Goal: Complete application form: Complete application form

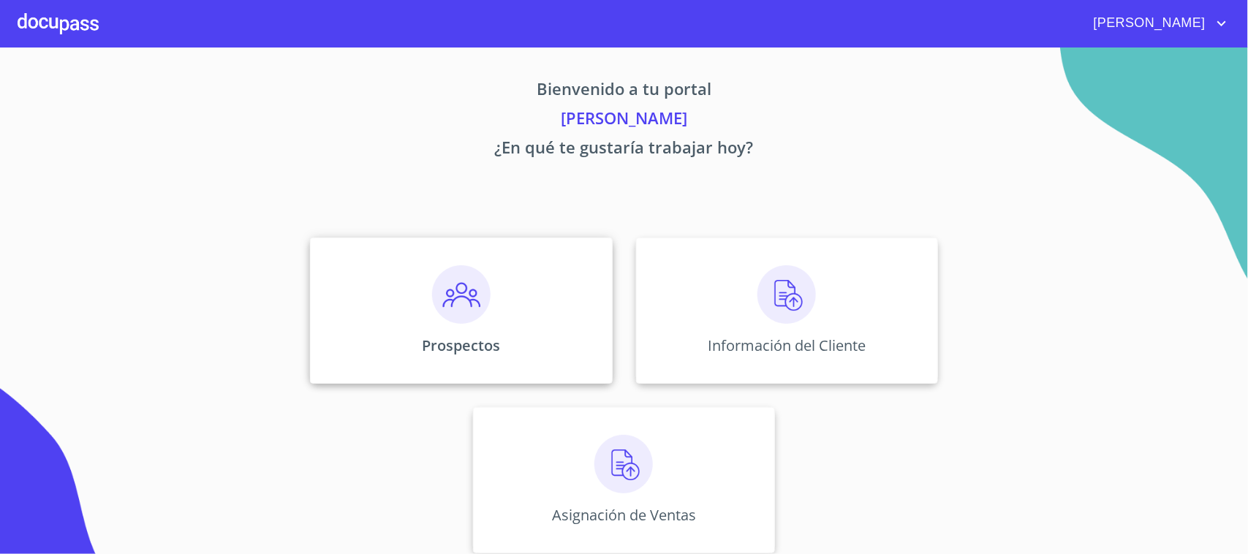
click at [445, 320] on img at bounding box center [461, 294] width 59 height 59
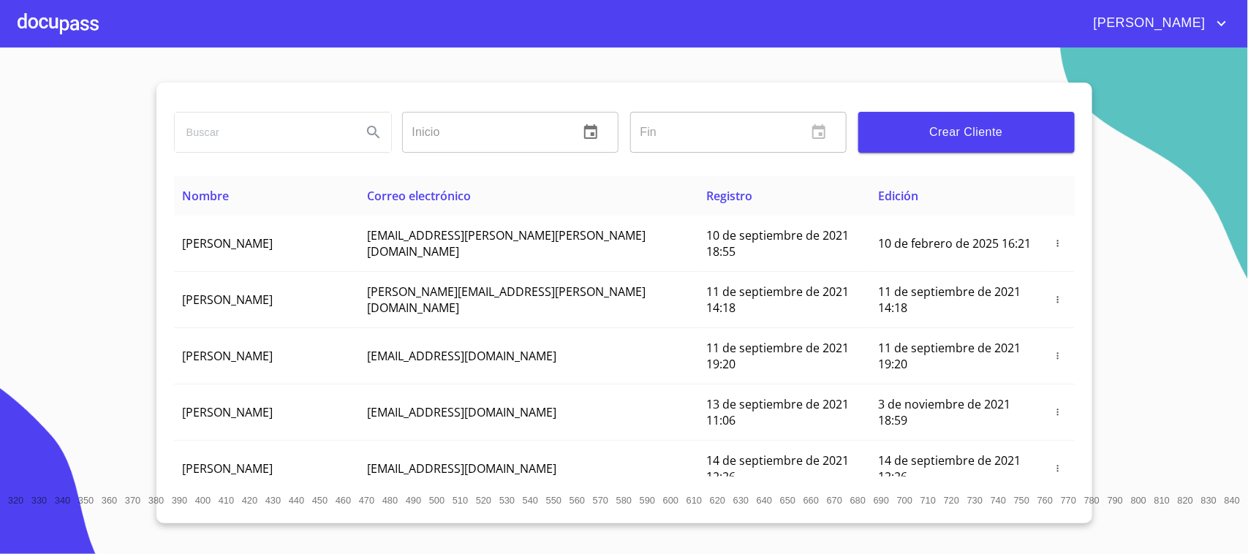
click at [327, 144] on input "search" at bounding box center [263, 132] width 176 height 39
click at [308, 136] on input "search" at bounding box center [263, 132] width 176 height 39
type input "[PERSON_NAME]"
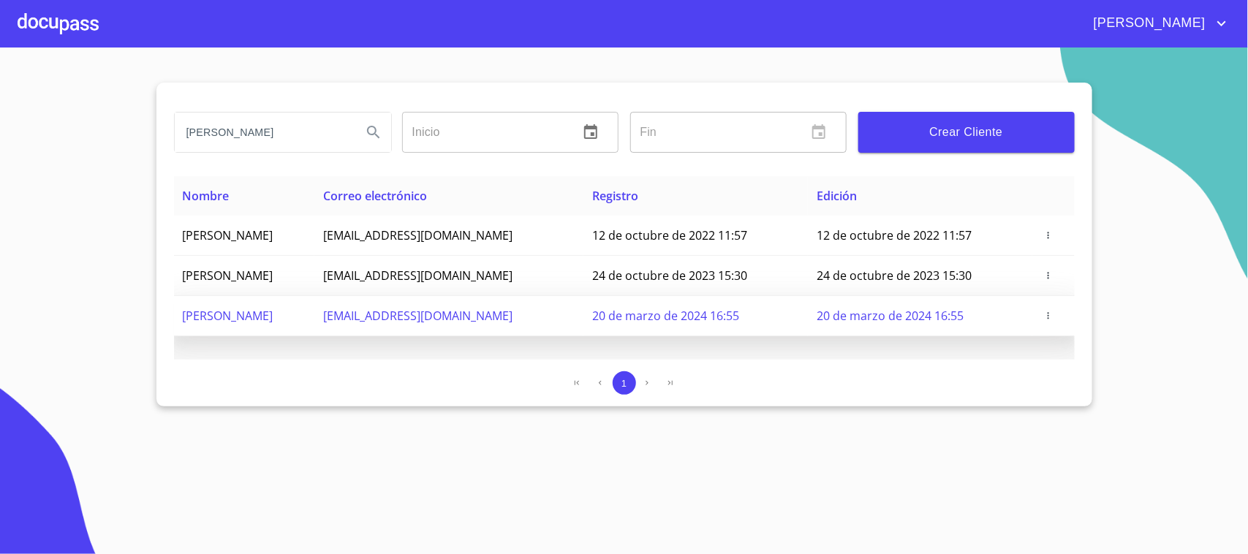
click at [1052, 317] on icon "button" at bounding box center [1049, 316] width 10 height 10
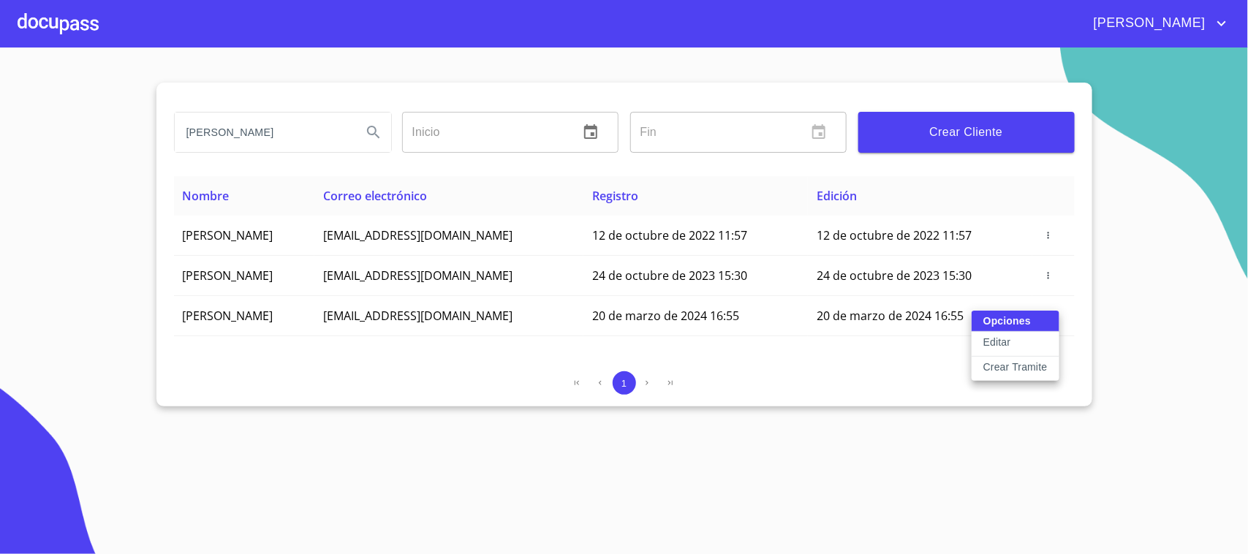
click at [1011, 366] on p "Crear Tramite" at bounding box center [1016, 367] width 64 height 15
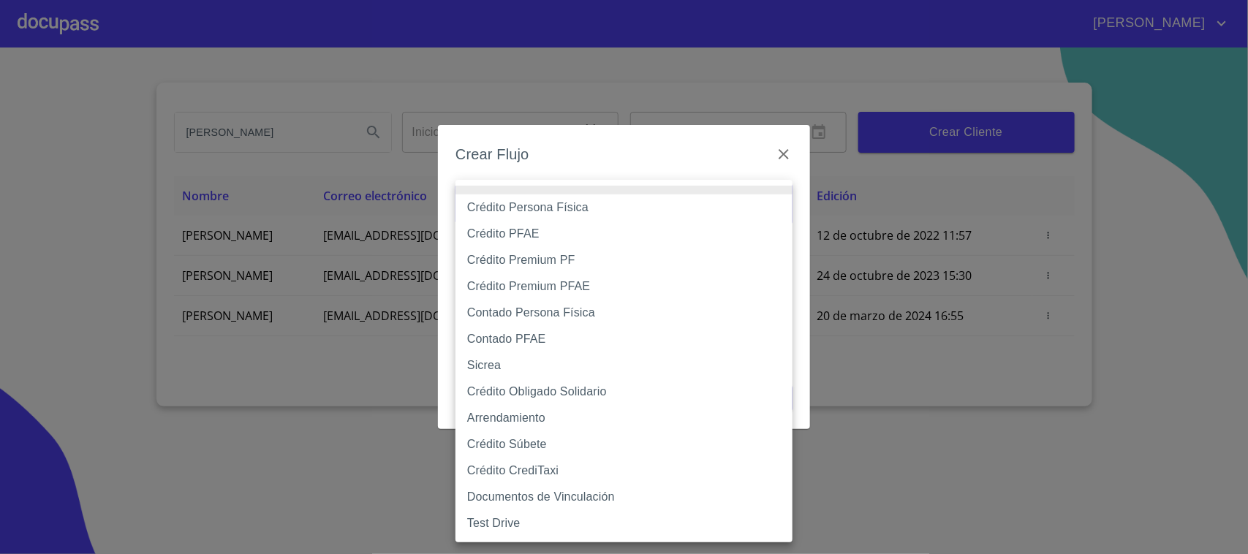
click at [604, 208] on body "[PERSON_NAME] ​ Fin ​ Crear Cliente Nombre Correo electrónico Registro Edición …" at bounding box center [624, 277] width 1248 height 554
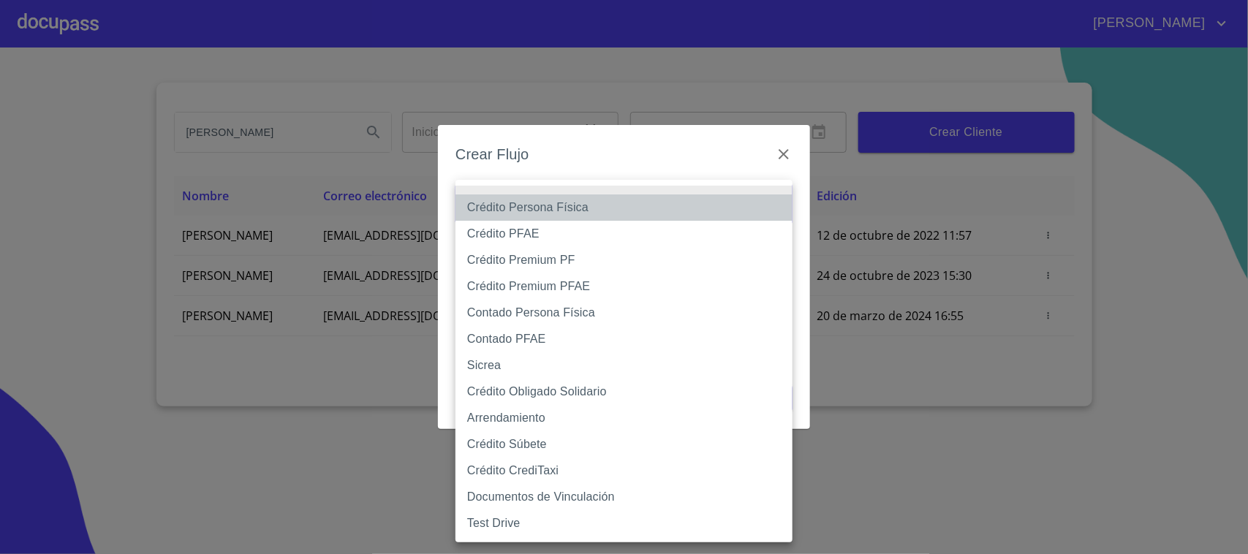
click at [574, 207] on li "Crédito Persona Física" at bounding box center [624, 208] width 337 height 26
type input "6009fb3c7d1714eb8809aa97"
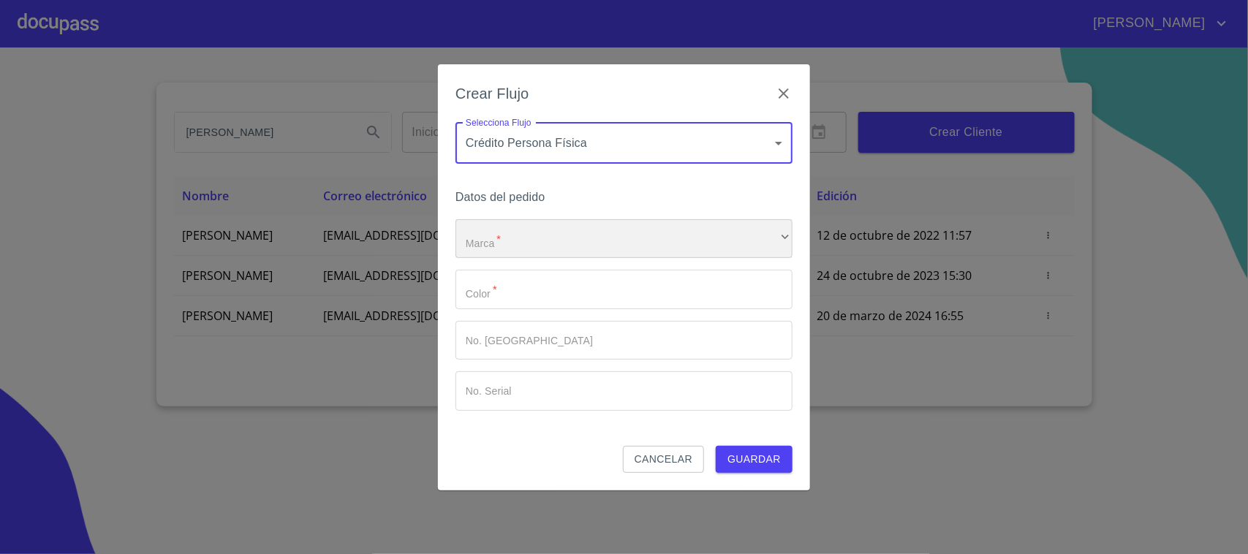
click at [575, 249] on div "​" at bounding box center [624, 238] width 337 height 39
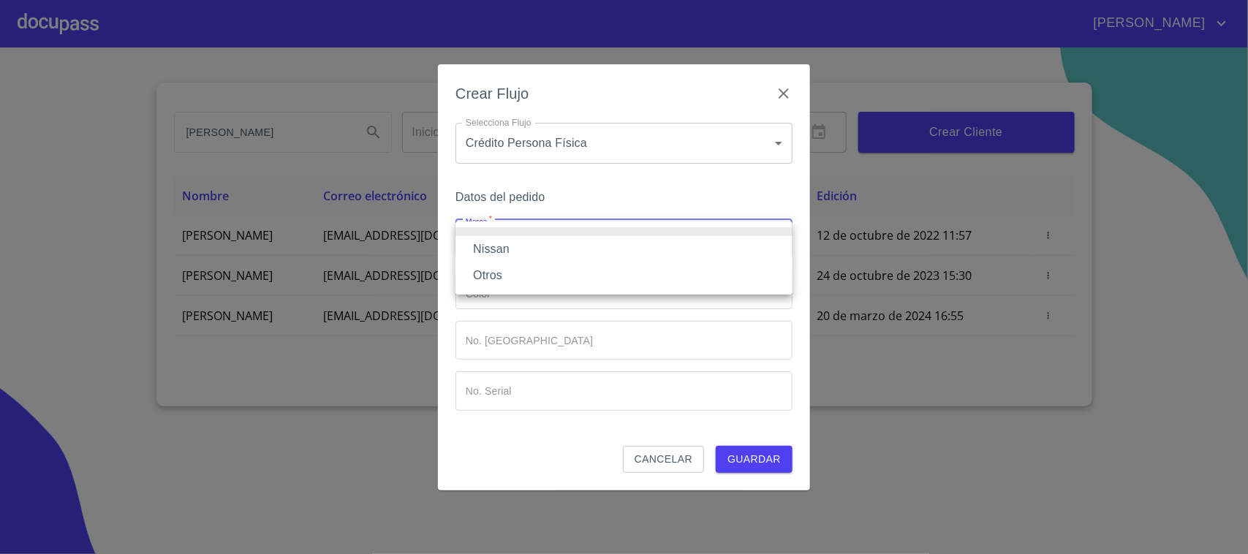
click at [540, 257] on li "Nissan" at bounding box center [624, 249] width 337 height 26
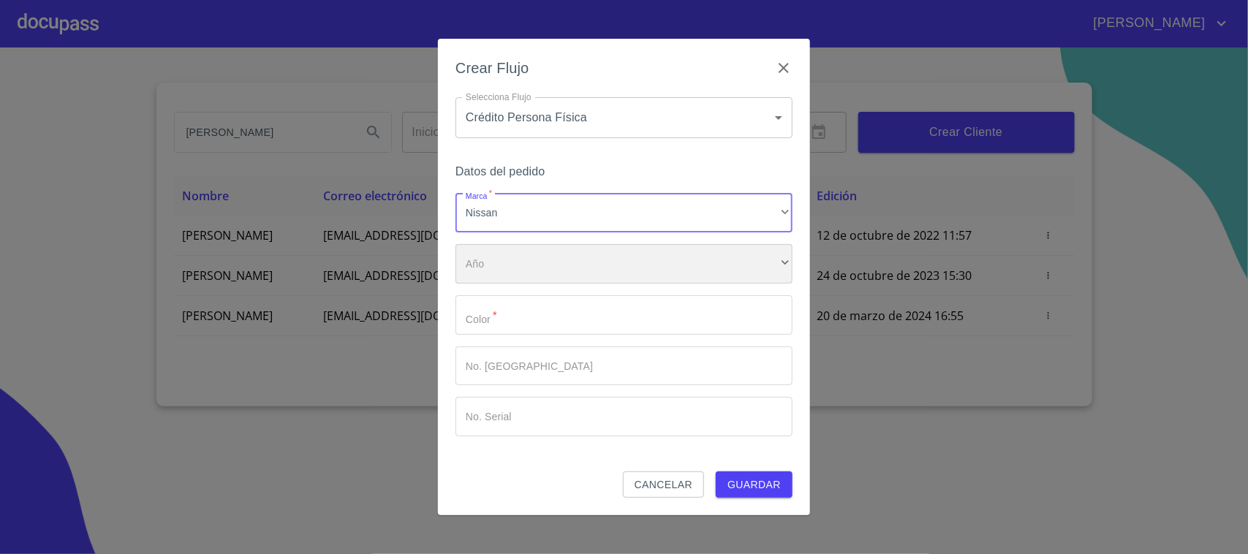
click at [524, 250] on div "​" at bounding box center [624, 263] width 337 height 39
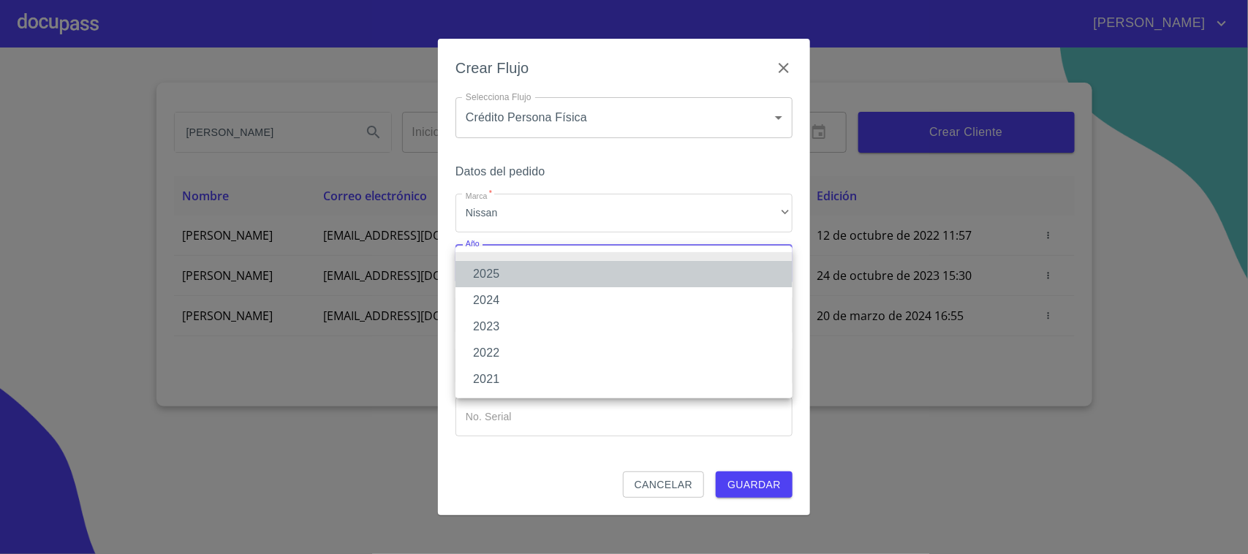
click at [513, 279] on li "2025" at bounding box center [624, 274] width 337 height 26
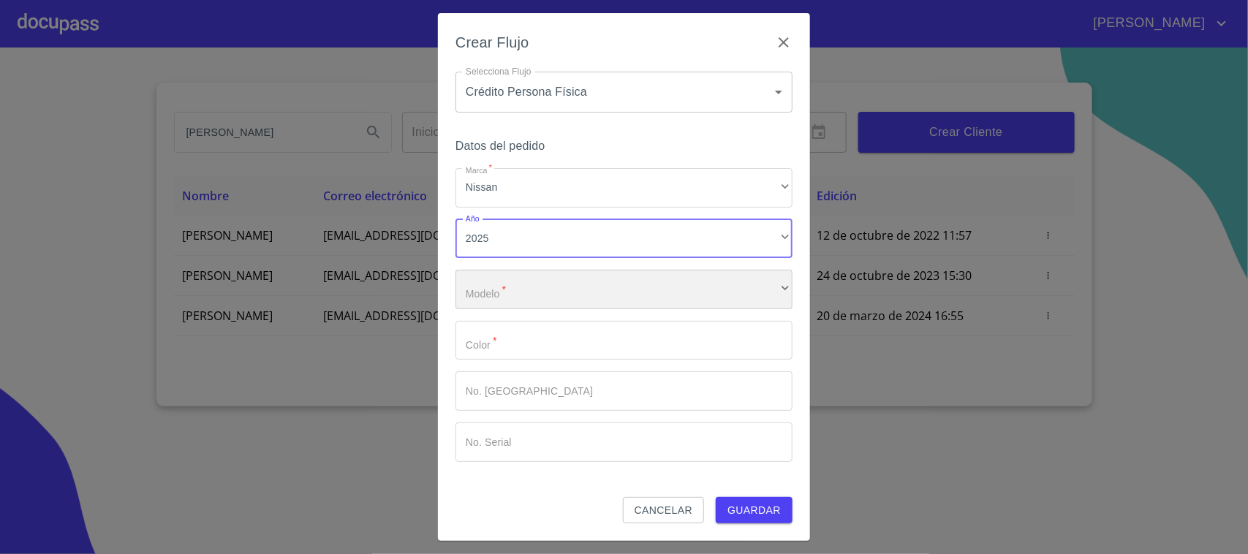
click at [543, 295] on div "​" at bounding box center [624, 289] width 337 height 39
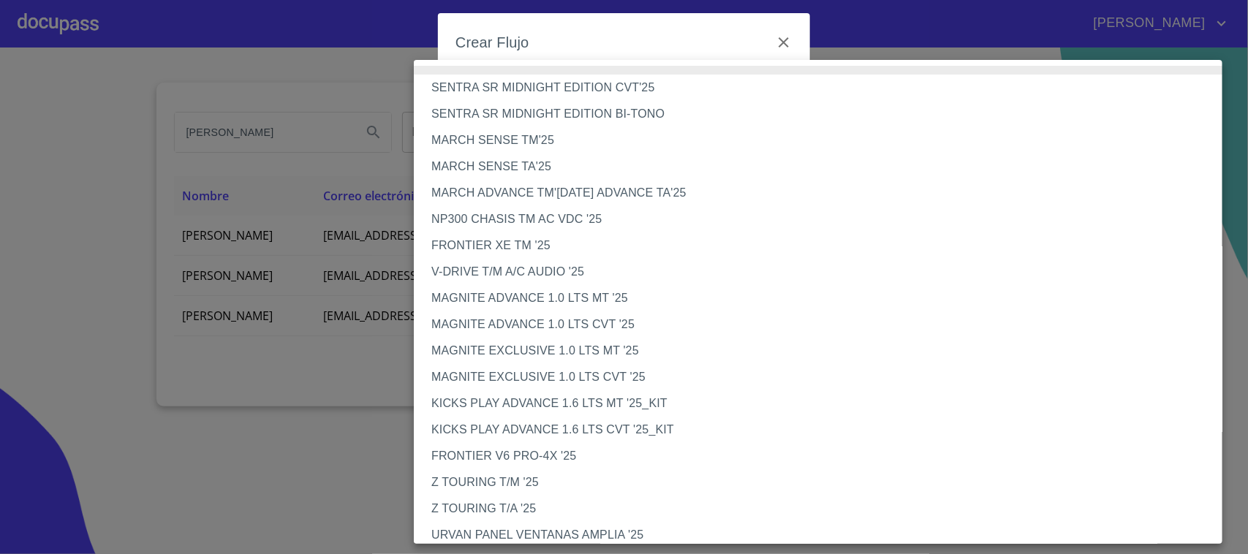
click at [580, 429] on li "KICKS PLAY ADVANCE 1.6 LTS CVT '25_KIT" at bounding box center [825, 430] width 823 height 26
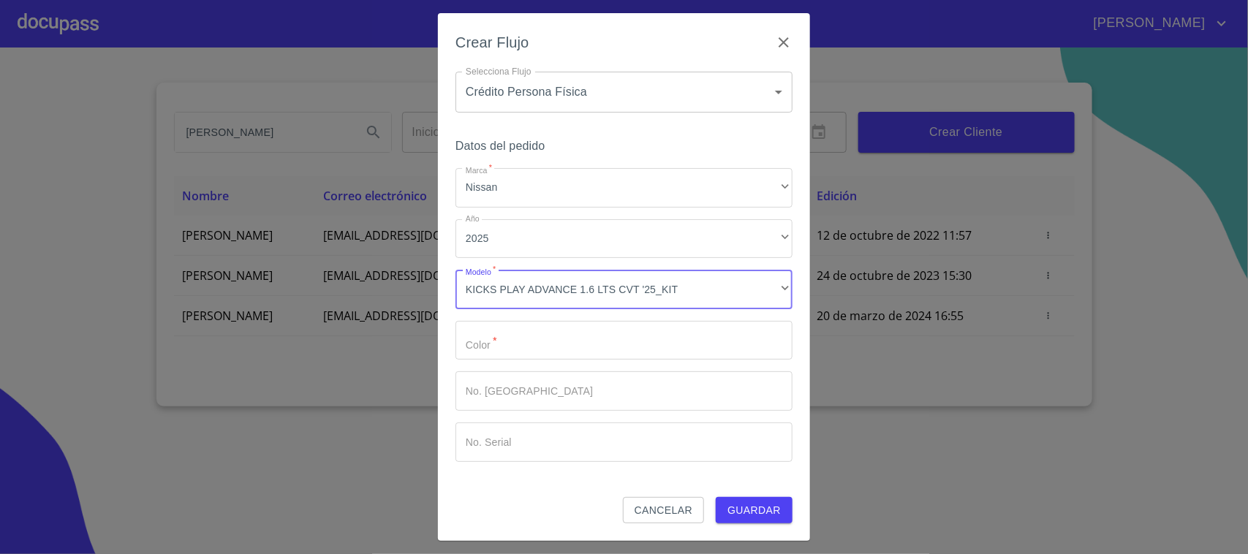
click at [567, 347] on input "Marca   *" at bounding box center [624, 340] width 337 height 39
type input "ROJO"
click at [753, 513] on span "Guardar" at bounding box center [754, 511] width 53 height 18
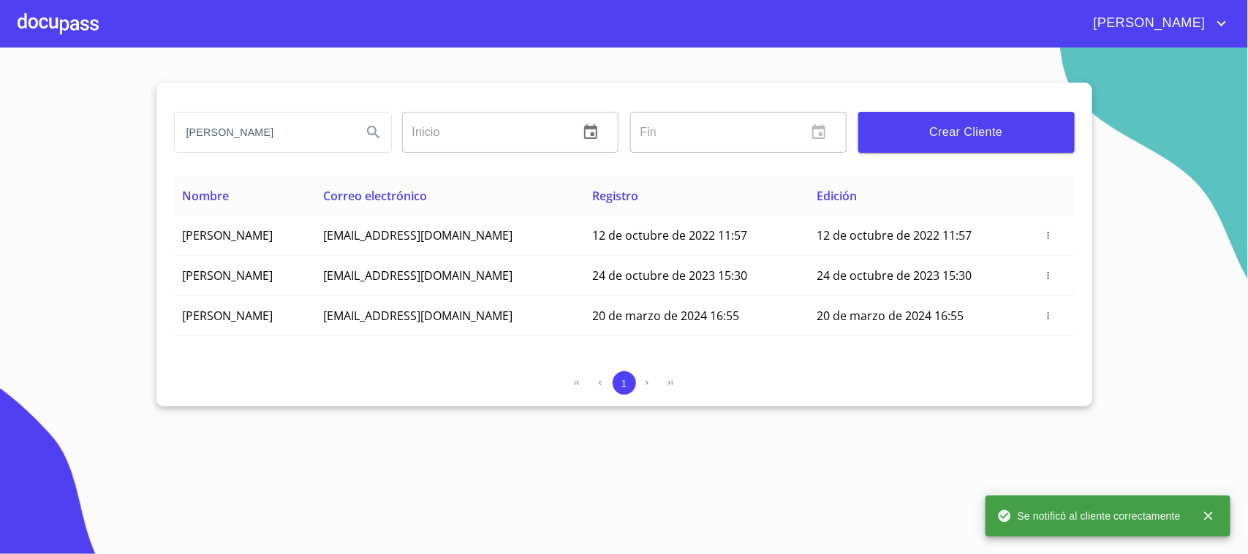
click at [74, 34] on div at bounding box center [58, 23] width 81 height 47
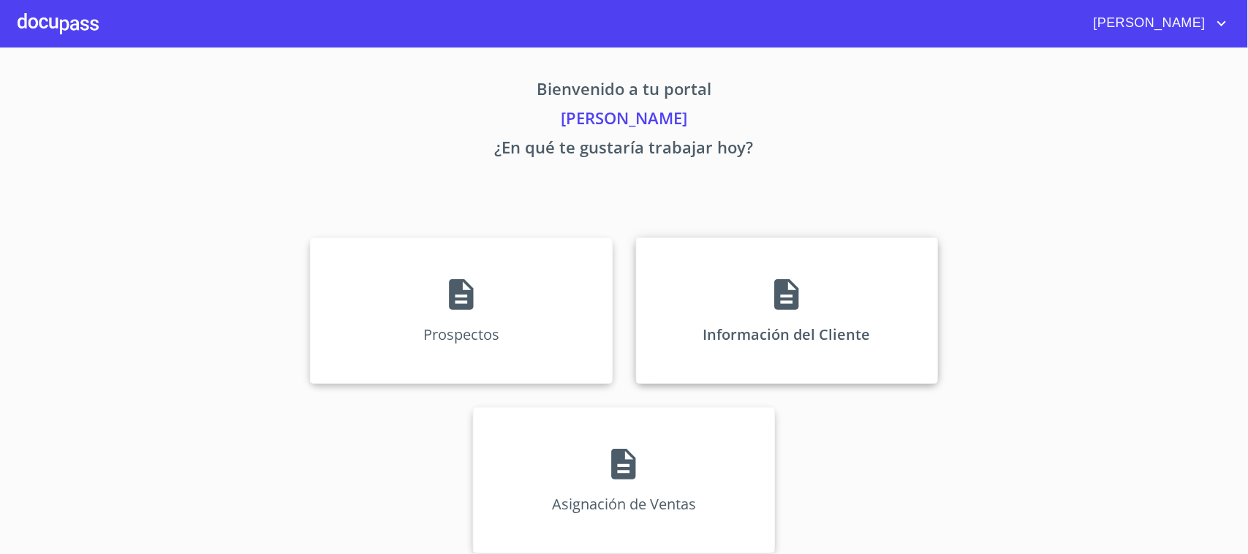
click at [695, 290] on div "Información del Cliente" at bounding box center [787, 311] width 302 height 146
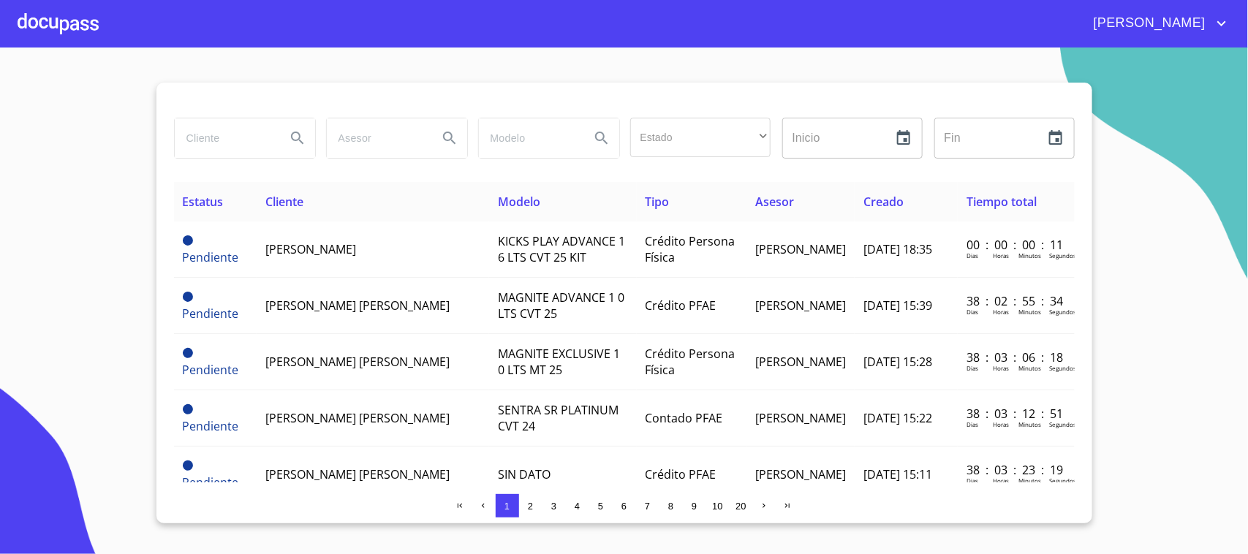
click at [252, 133] on input "search" at bounding box center [224, 137] width 99 height 39
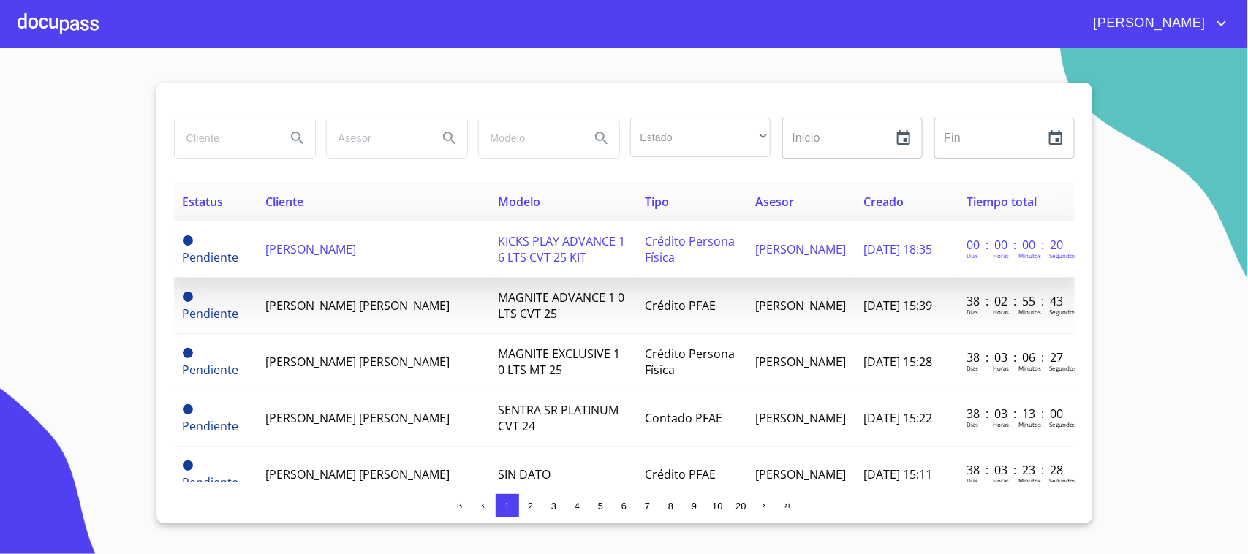
click at [322, 252] on span "[PERSON_NAME]" at bounding box center [310, 249] width 91 height 16
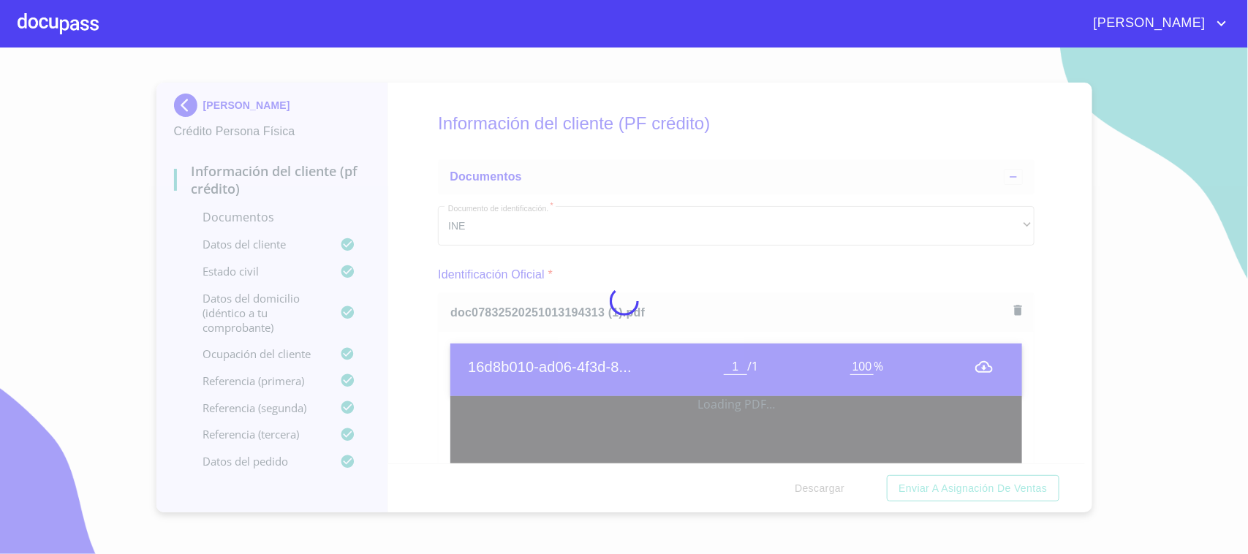
click at [1194, 232] on div at bounding box center [624, 301] width 1248 height 507
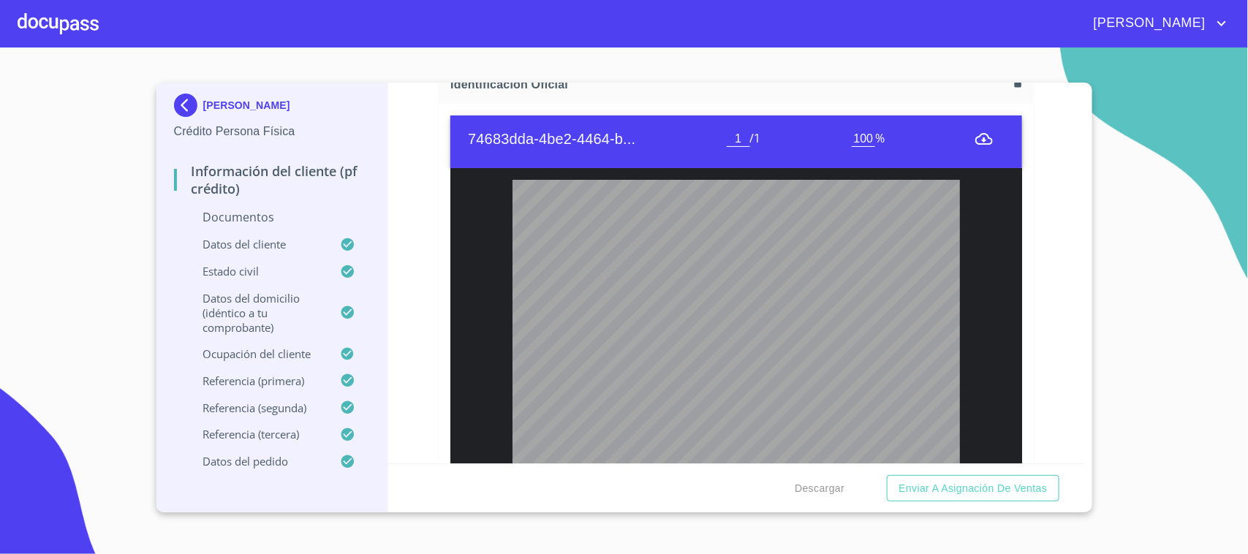
scroll to position [457, 0]
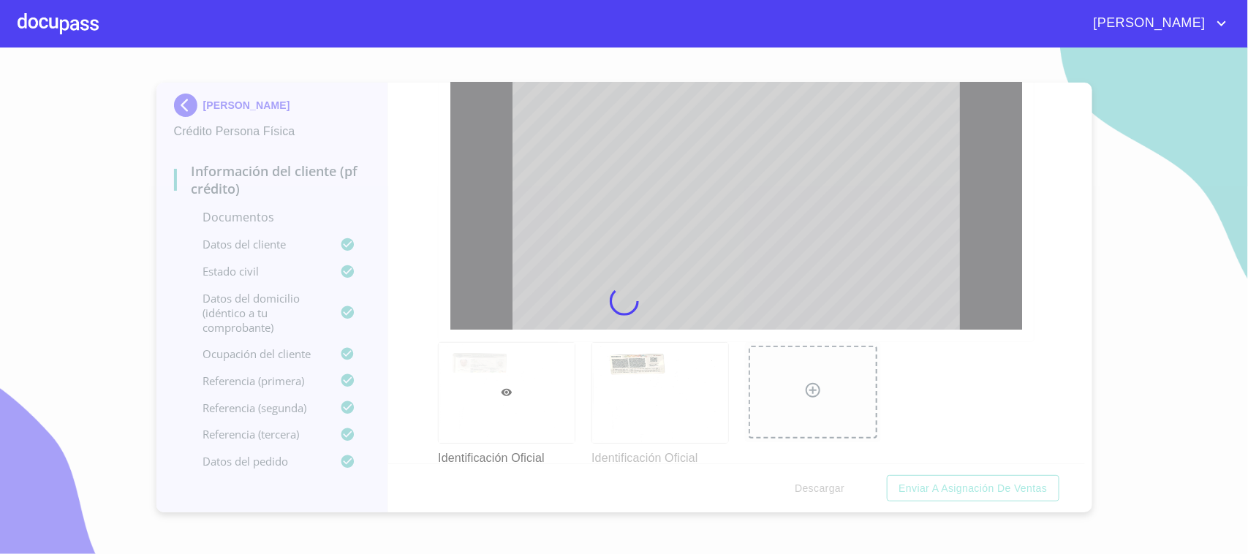
click at [1205, 284] on div at bounding box center [624, 301] width 1248 height 507
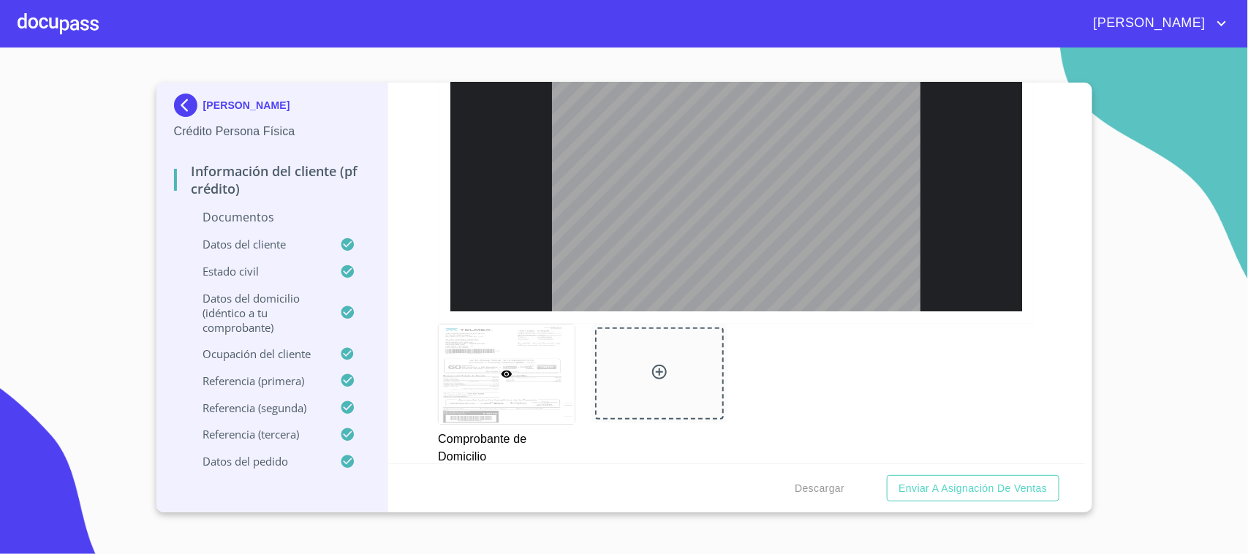
scroll to position [864, 0]
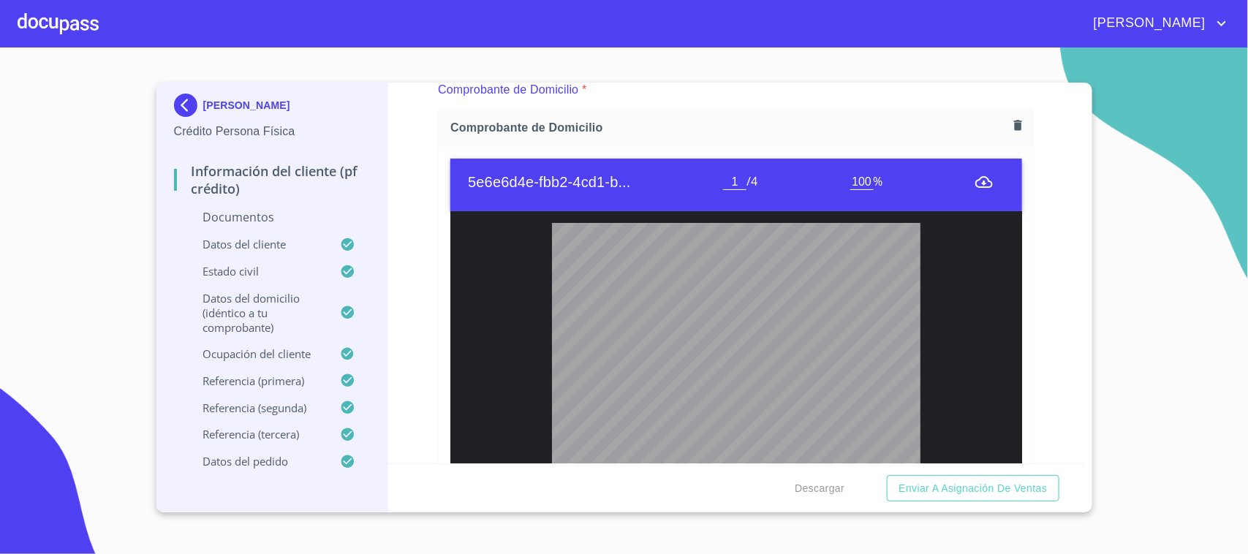
click at [1014, 129] on icon "button" at bounding box center [1018, 125] width 8 height 10
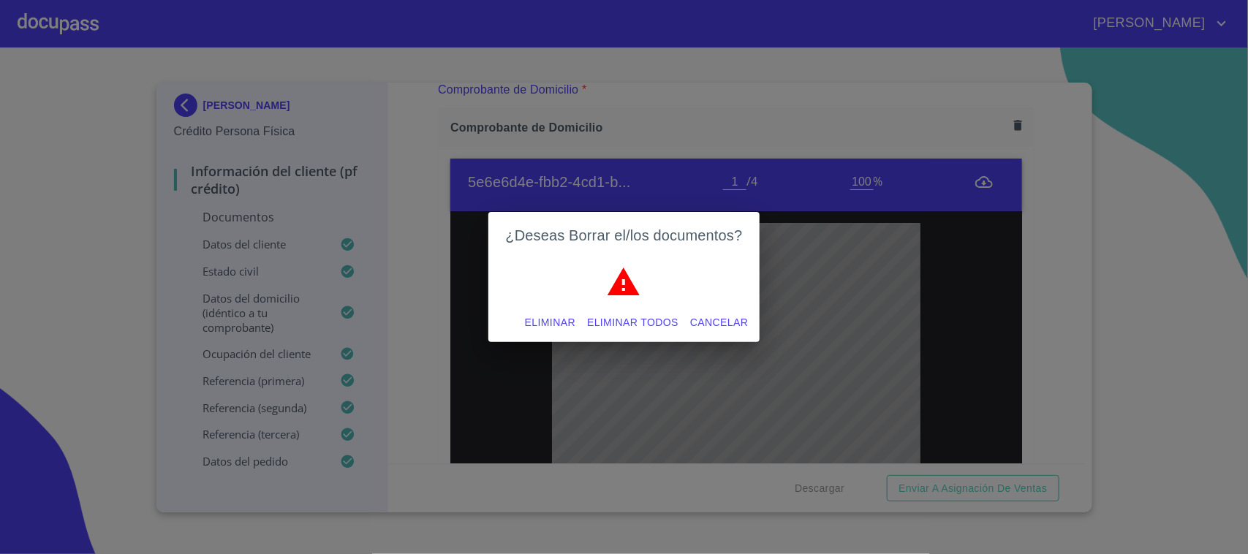
click at [557, 325] on span "Eliminar" at bounding box center [550, 323] width 50 height 18
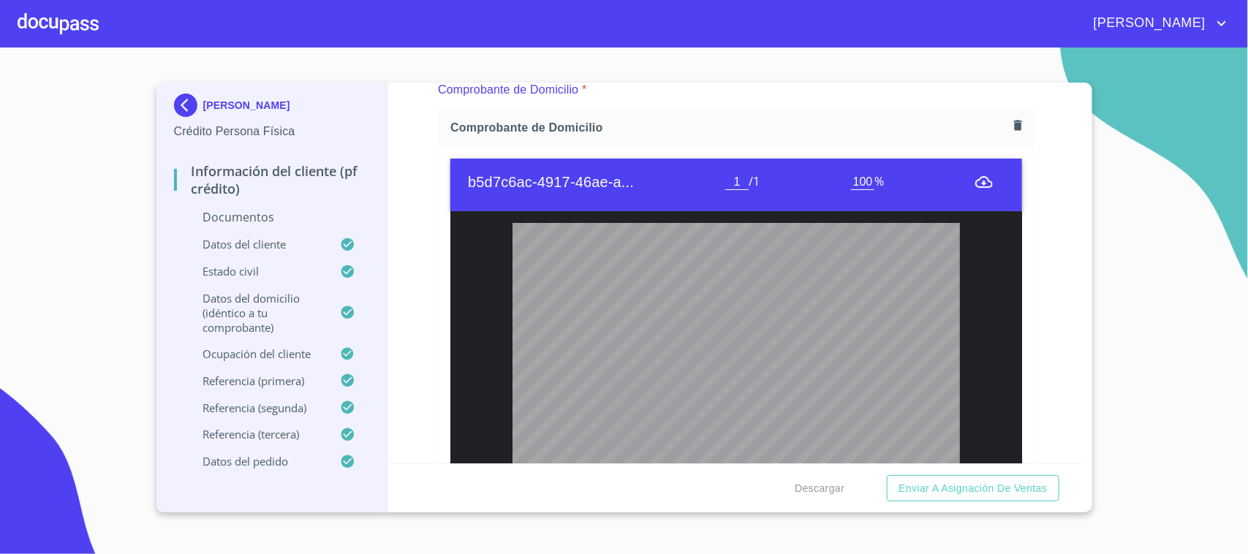
click at [1188, 198] on section "[PERSON_NAME] Persona Física Información del cliente (PF crédito) Documentos Da…" at bounding box center [624, 301] width 1248 height 507
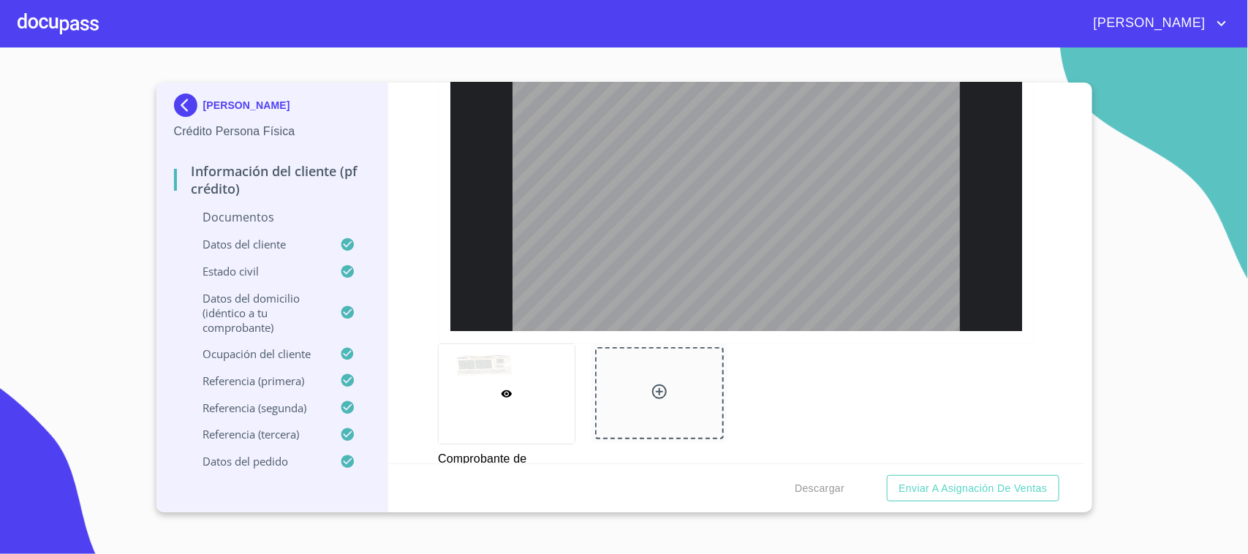
scroll to position [1229, 0]
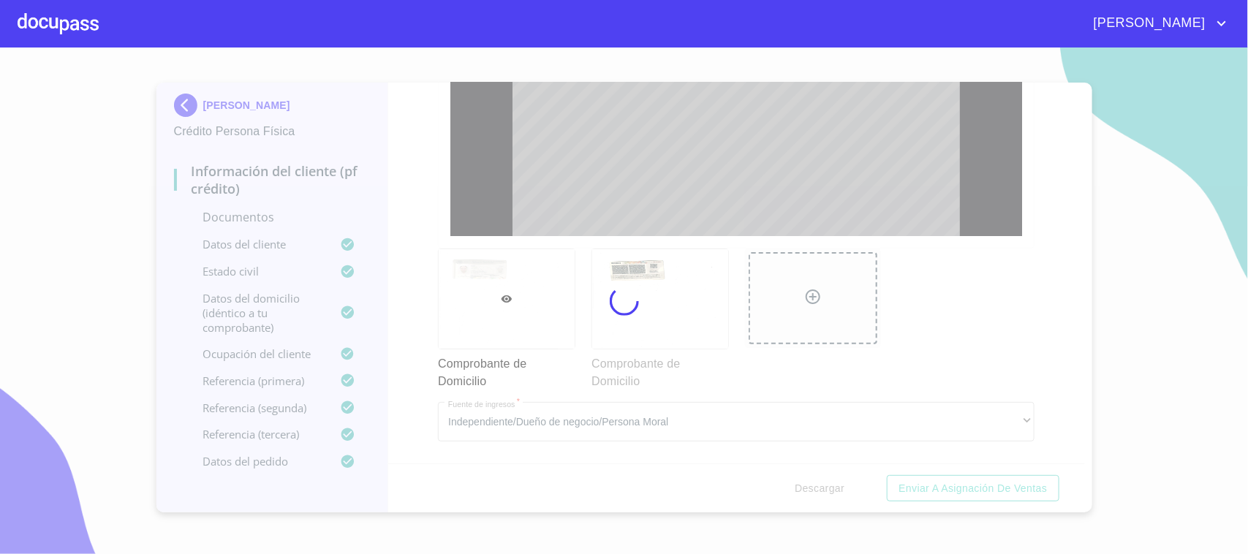
click at [1226, 180] on section "[PERSON_NAME] Persona Física Información del cliente (PF crédito) Documentos Da…" at bounding box center [624, 301] width 1248 height 507
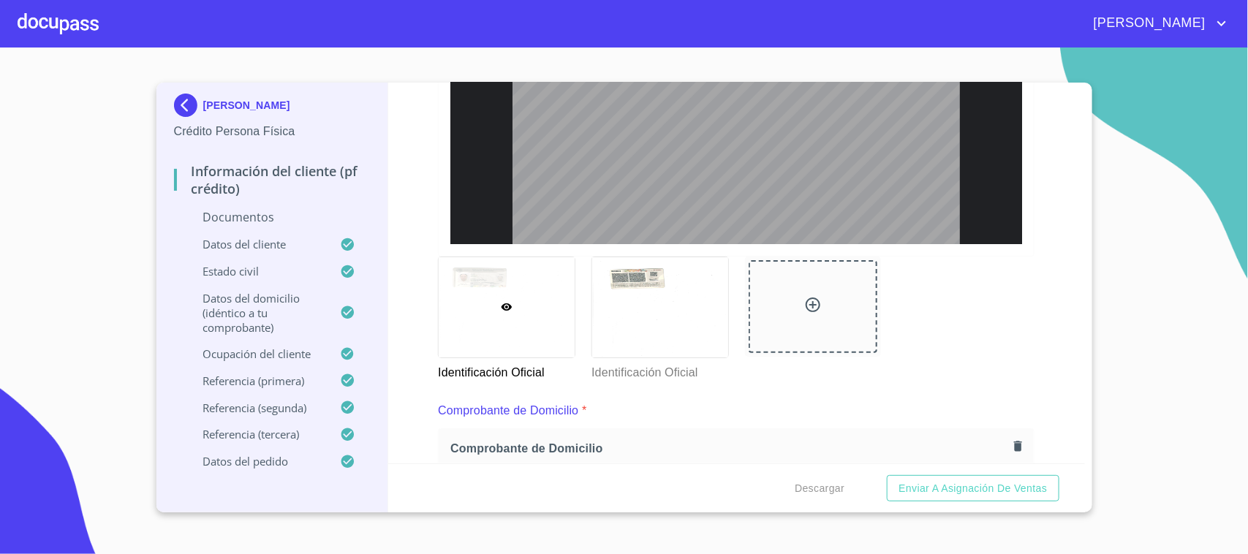
scroll to position [19, 0]
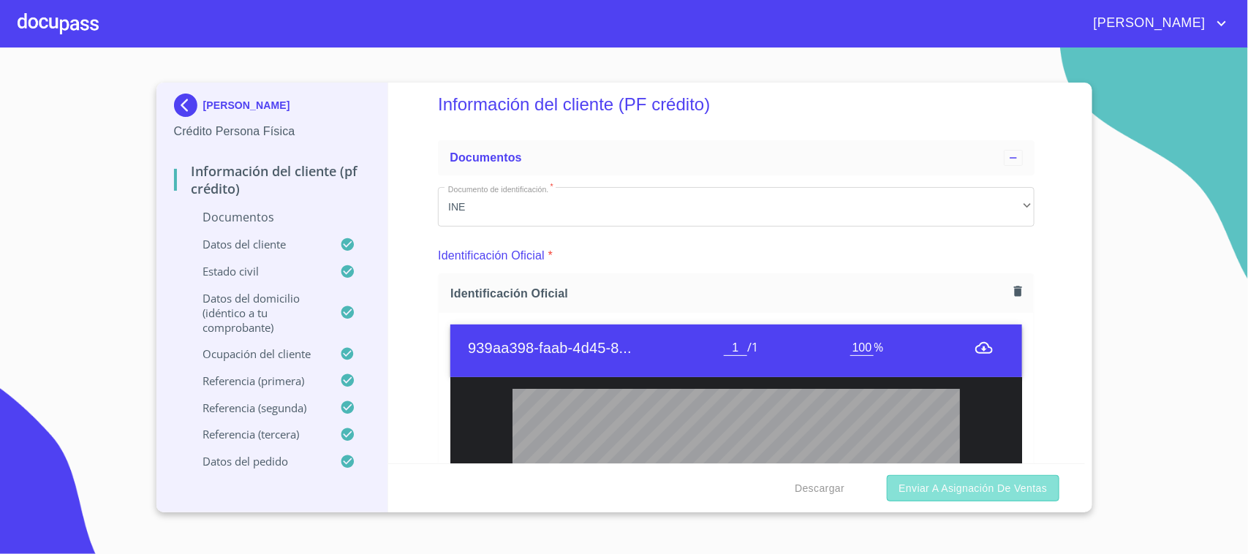
click at [962, 491] on span "Enviar a Asignación de Ventas" at bounding box center [973, 489] width 148 height 18
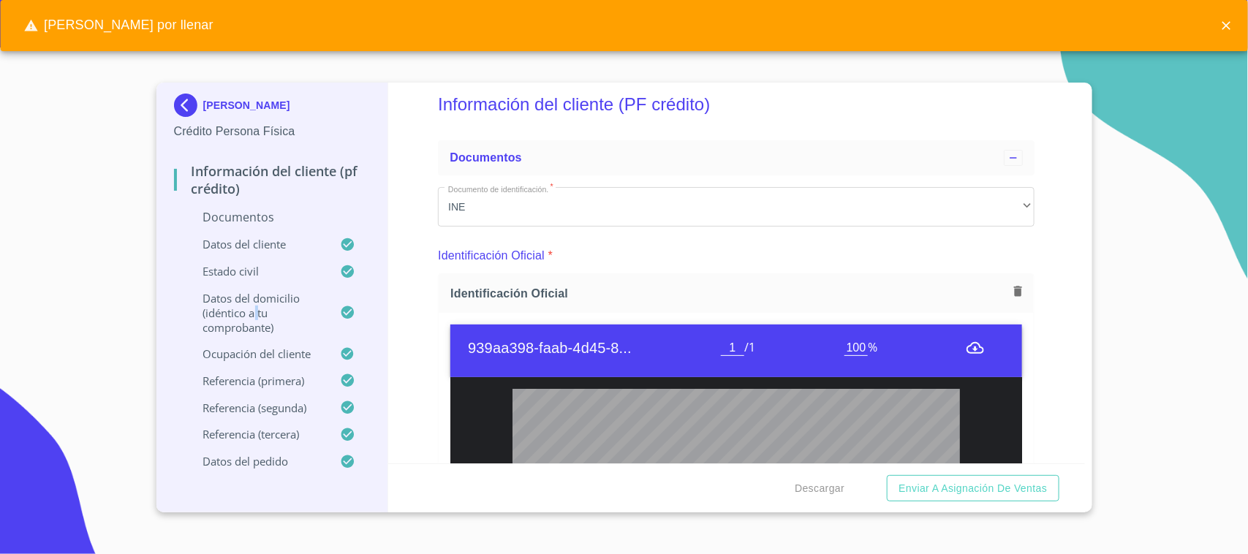
click at [257, 309] on p "Datos del domicilio (idéntico a tu comprobante)" at bounding box center [257, 313] width 167 height 44
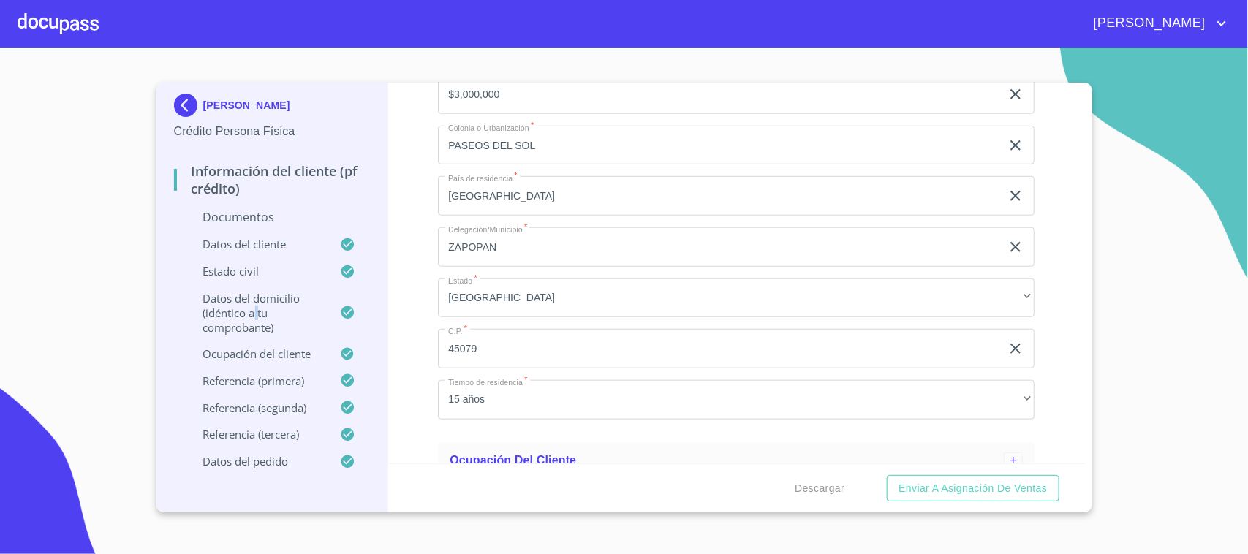
scroll to position [0, 0]
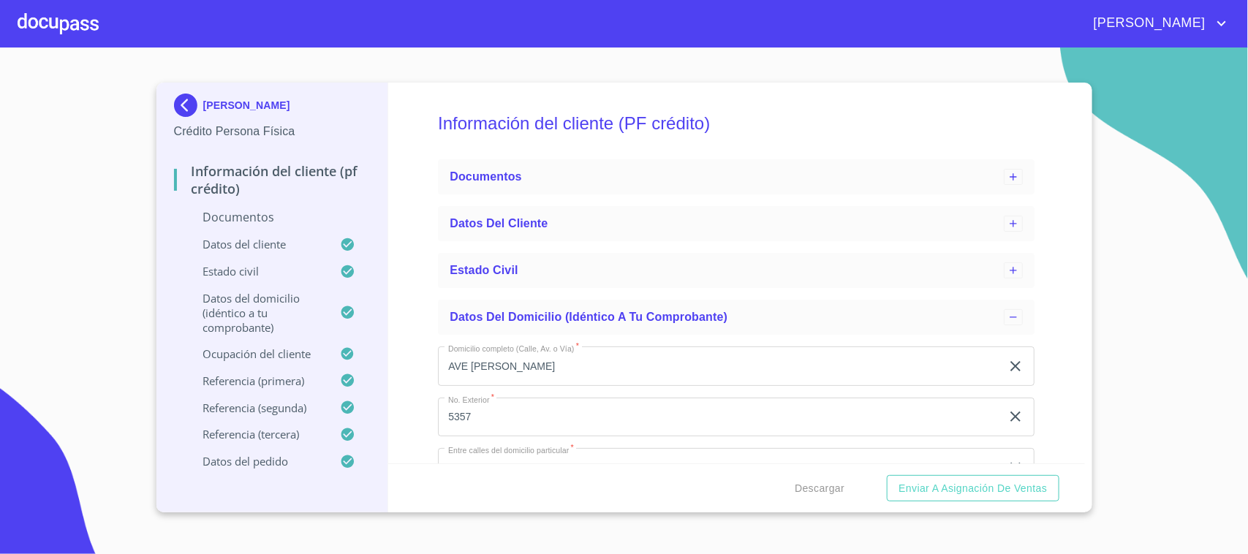
click at [828, 201] on ul "Datos del cliente" at bounding box center [736, 223] width 597 height 47
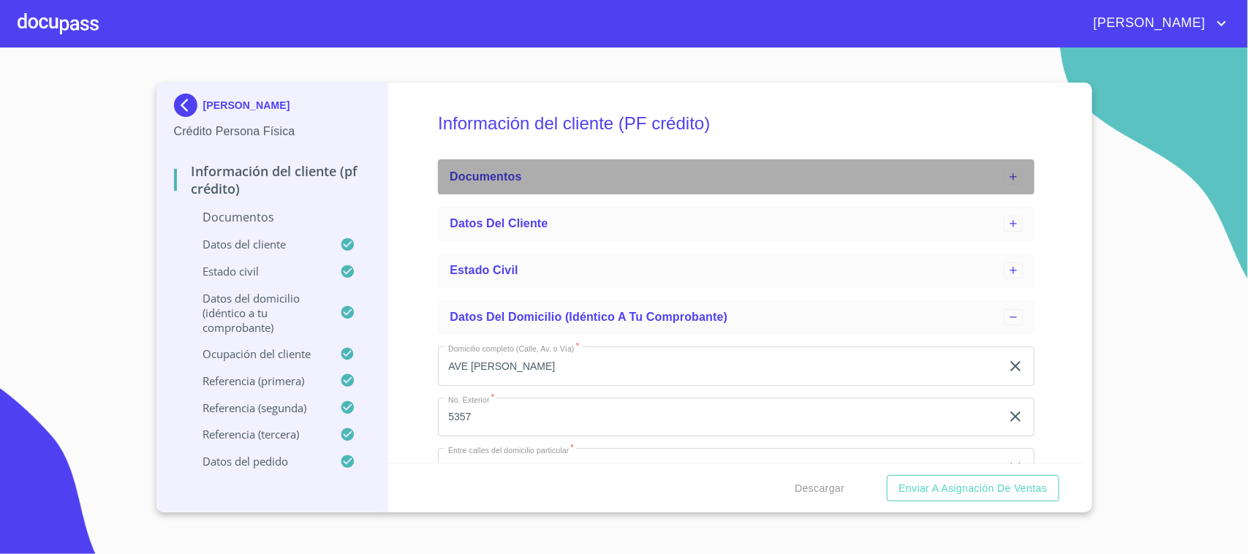
click at [828, 186] on div "Documentos" at bounding box center [736, 176] width 597 height 35
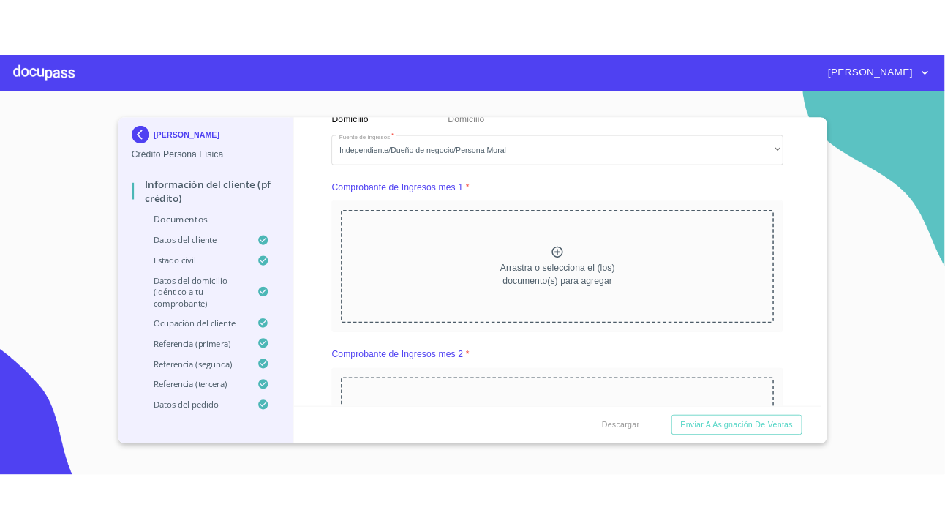
scroll to position [1504, 0]
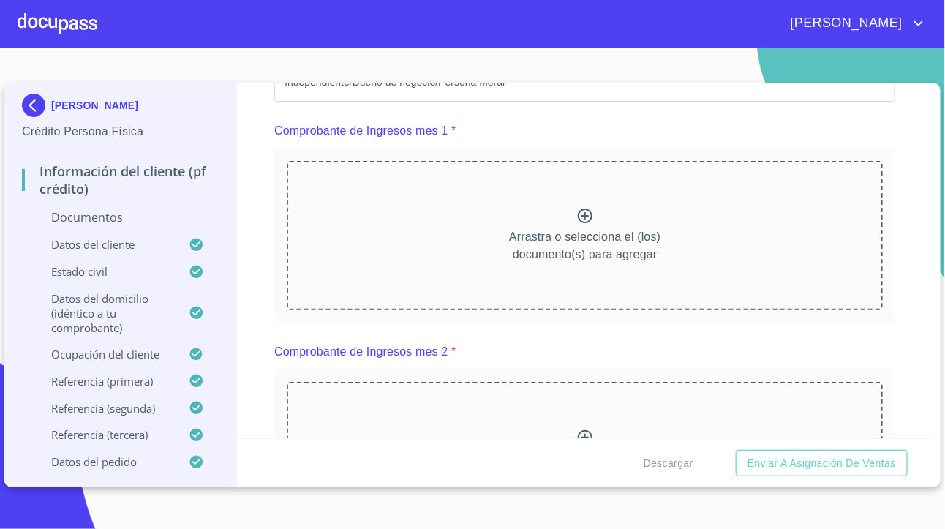
click at [377, 323] on div "Arrastra o selecciona el (los) documento(s) para agregar" at bounding box center [584, 235] width 621 height 174
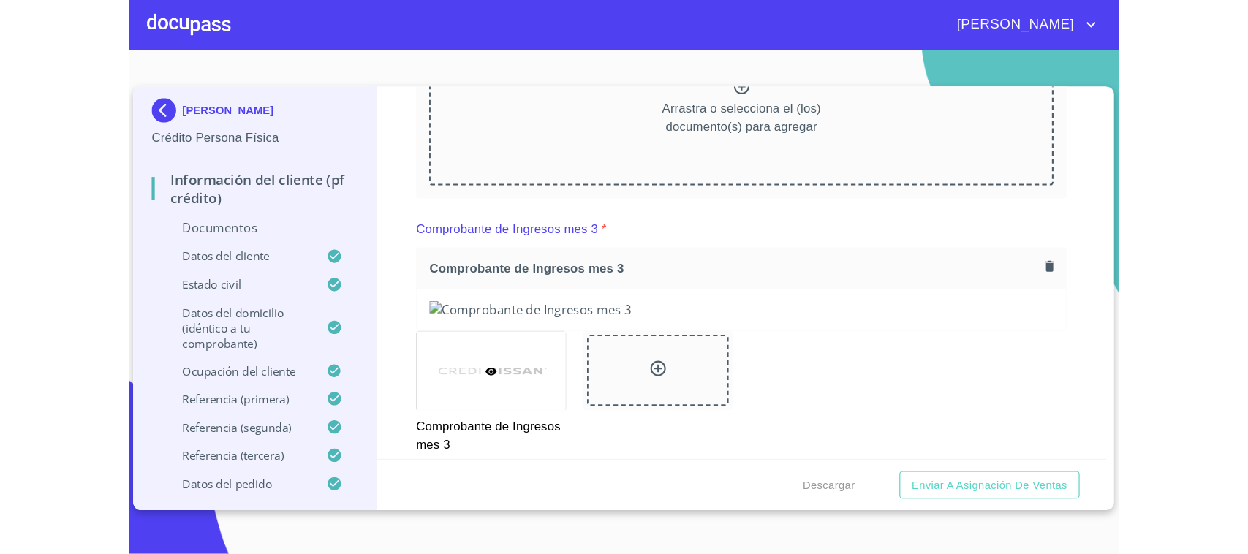
scroll to position [2152, 0]
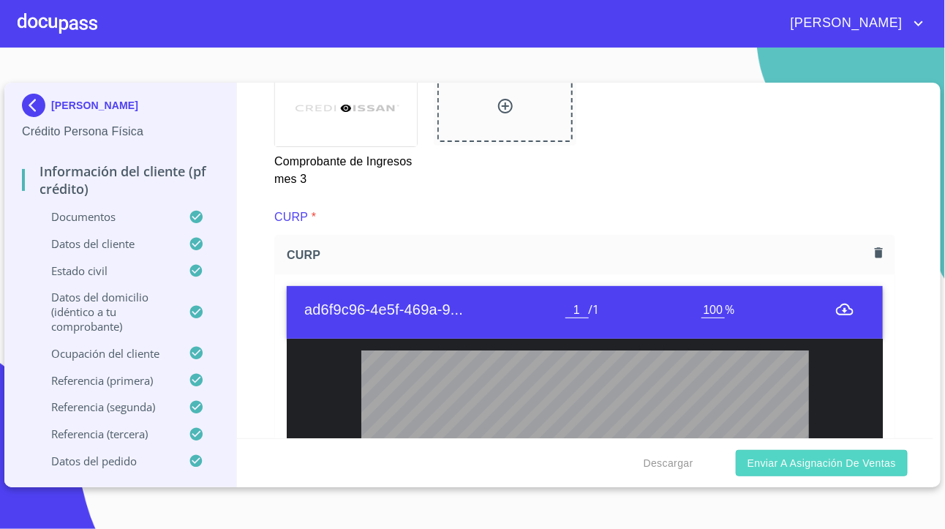
click at [821, 461] on span "Enviar a Asignación de Ventas" at bounding box center [821, 463] width 148 height 18
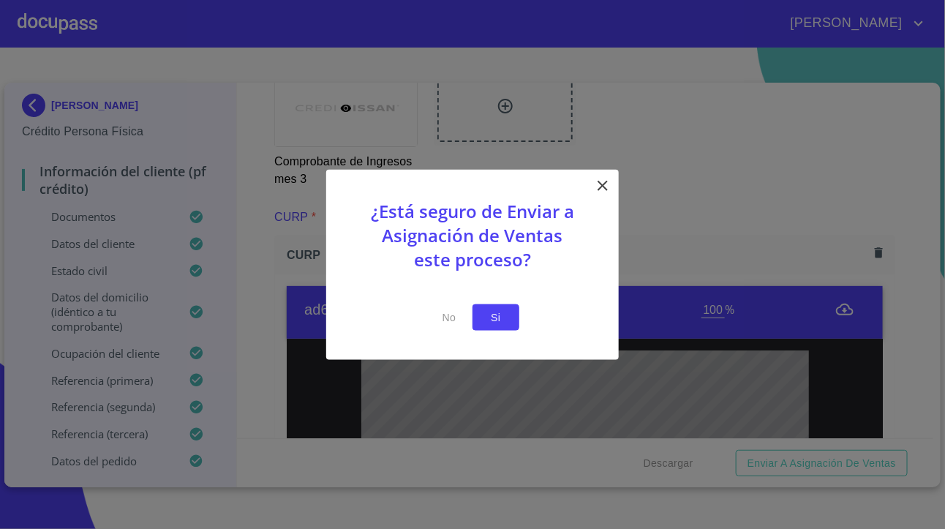
click at [474, 304] on button "Si" at bounding box center [495, 317] width 47 height 27
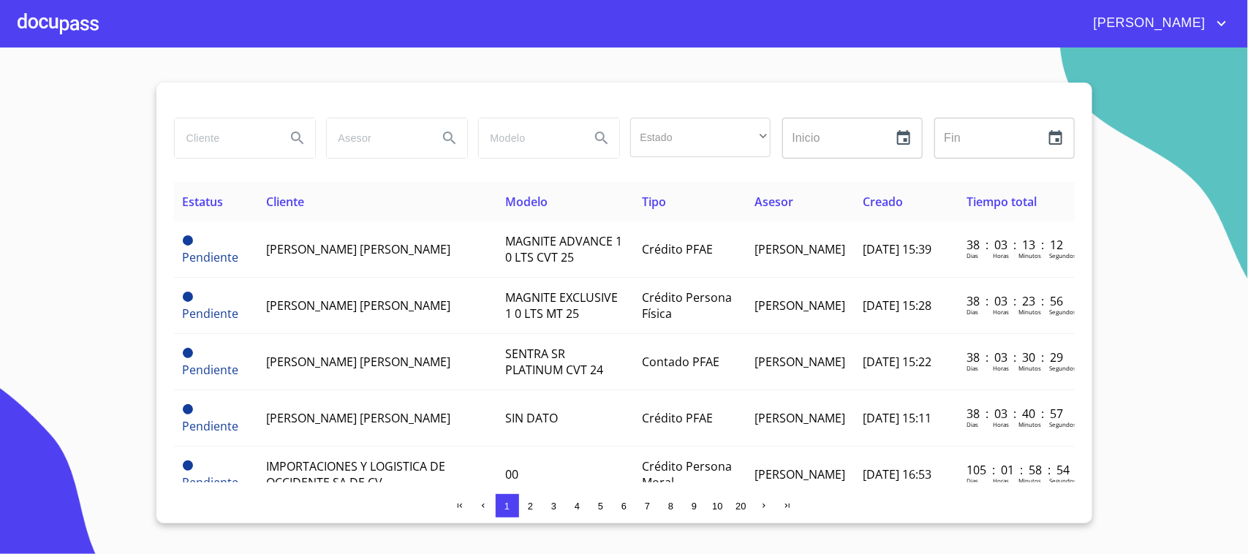
click at [201, 135] on input "search" at bounding box center [224, 137] width 99 height 39
drag, startPoint x: 201, startPoint y: 135, endPoint x: 219, endPoint y: 129, distance: 19.4
click at [214, 129] on input "search" at bounding box center [224, 137] width 99 height 39
type input "g"
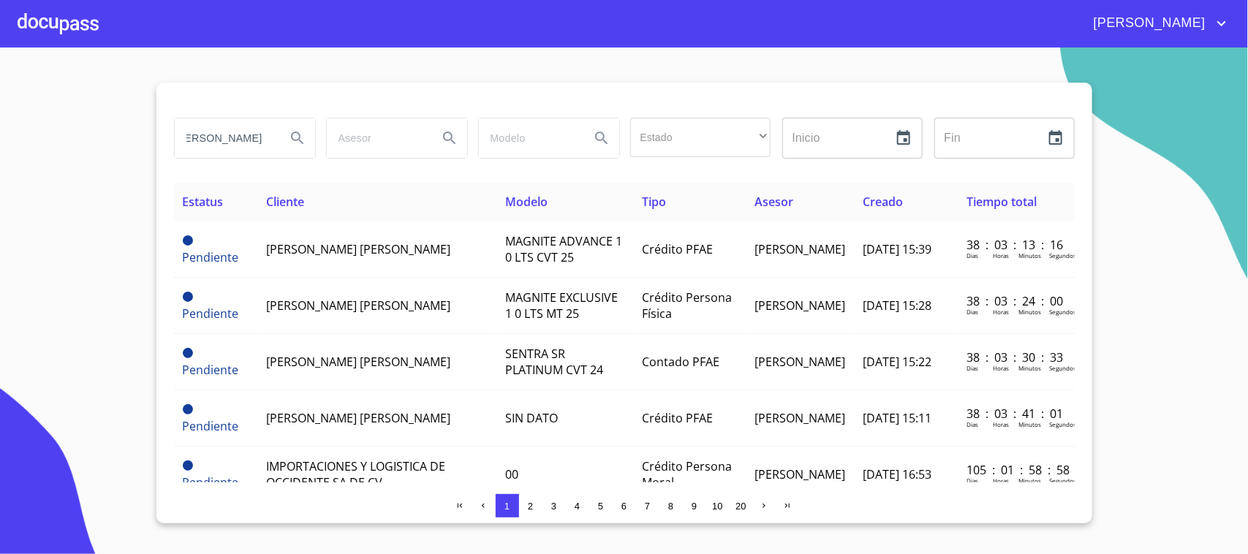
type input "[PERSON_NAME]"
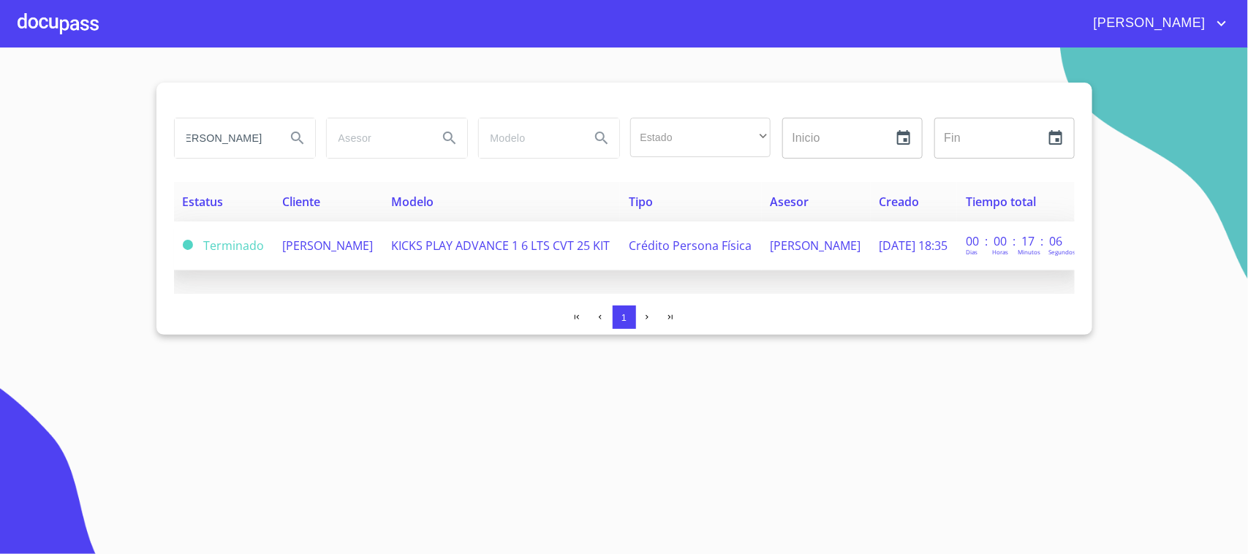
scroll to position [0, 0]
click at [352, 227] on td "[PERSON_NAME]" at bounding box center [328, 246] width 109 height 49
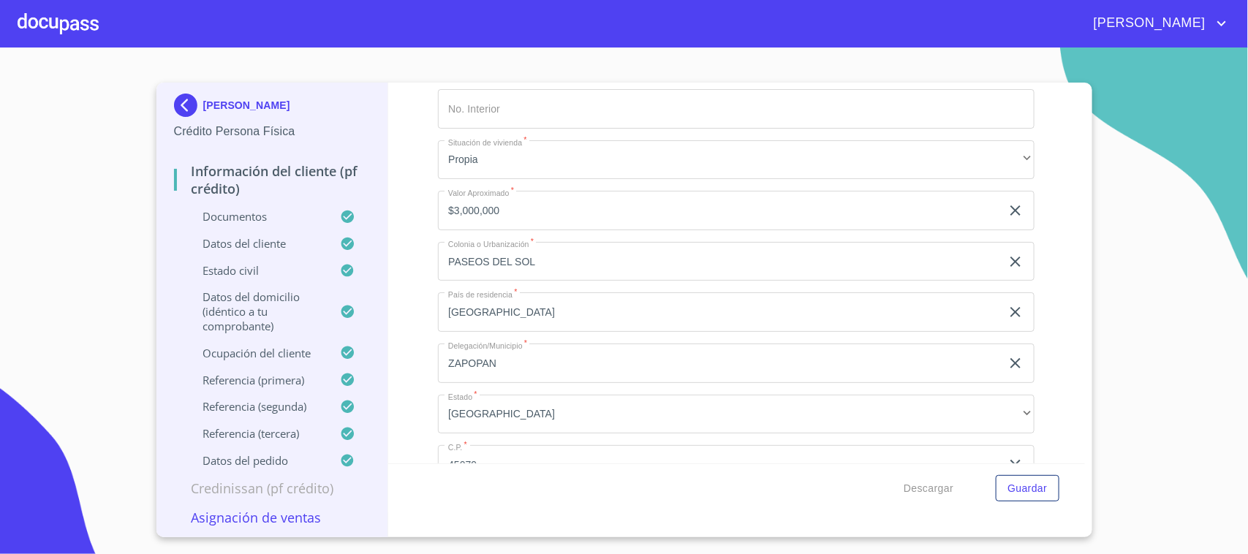
scroll to position [4664, 0]
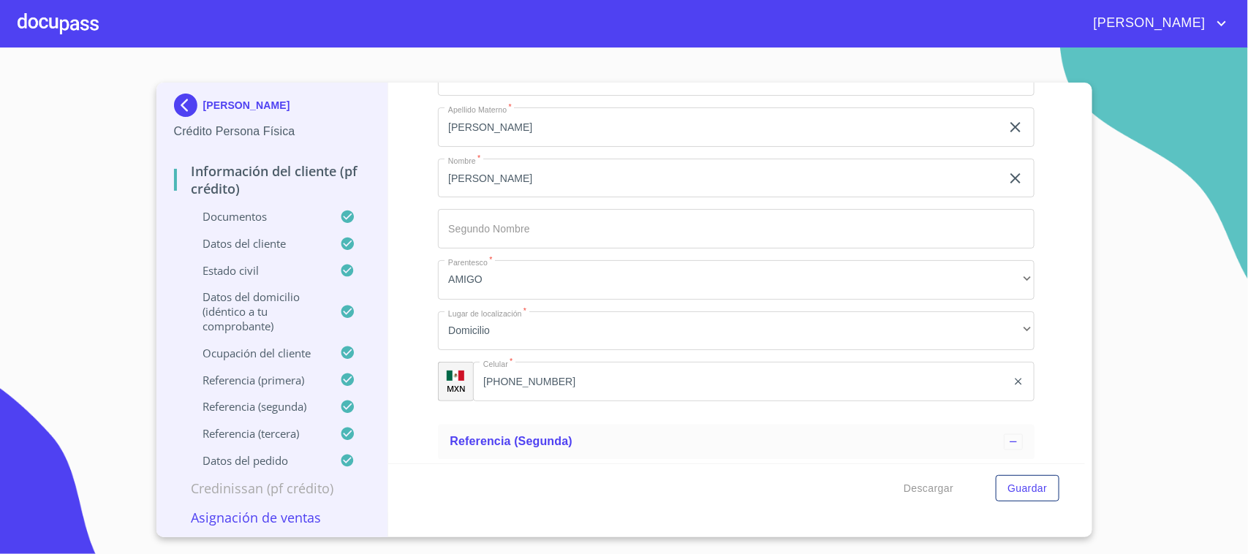
scroll to position [6043, 0]
